Goal: Task Accomplishment & Management: Complete application form

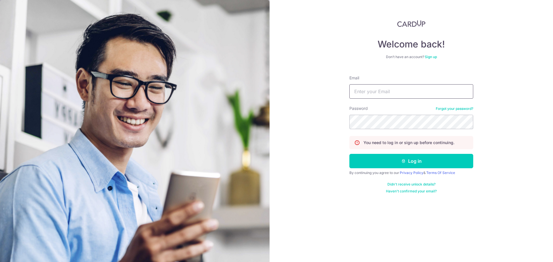
click at [360, 91] on input "Email" at bounding box center [411, 91] width 124 height 14
type input "[EMAIL_ADDRESS][DOMAIN_NAME]"
click at [419, 22] on img at bounding box center [411, 23] width 28 height 7
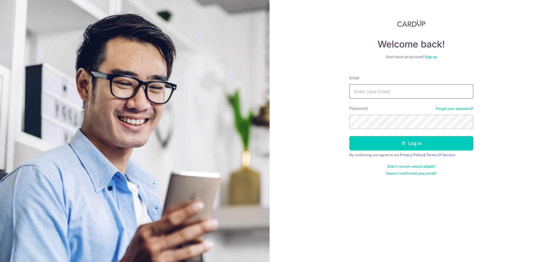
click at [372, 94] on input "Email" at bounding box center [411, 91] width 124 height 14
type input "[EMAIL_ADDRESS][DOMAIN_NAME]"
